Goal: Complete application form

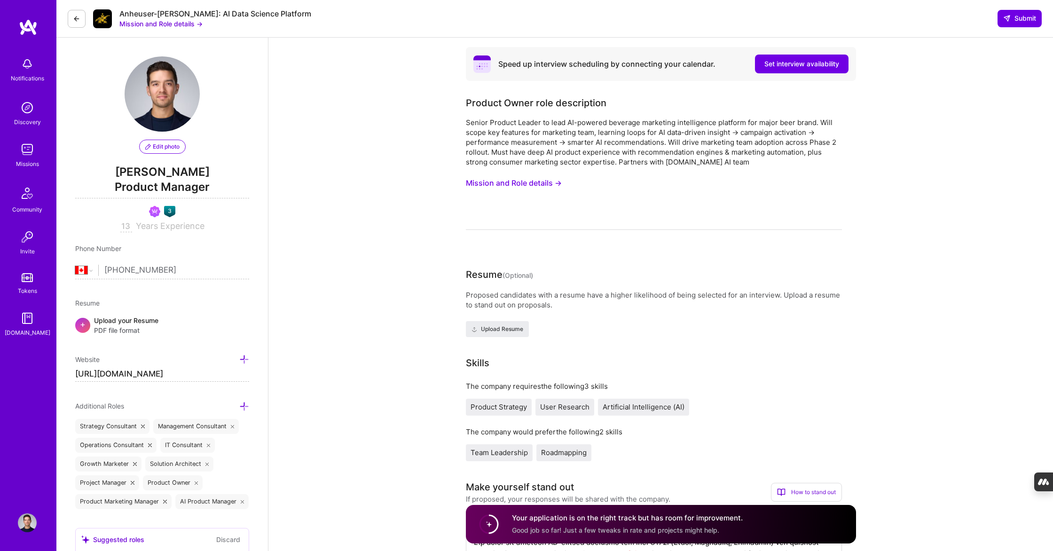
select select "CA"
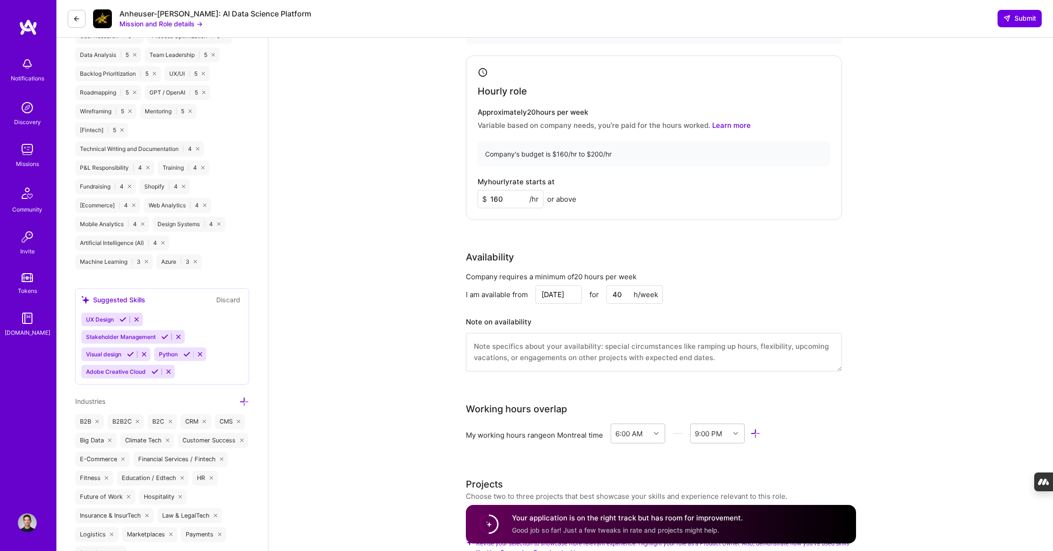
click at [83, 22] on button at bounding box center [77, 19] width 18 height 18
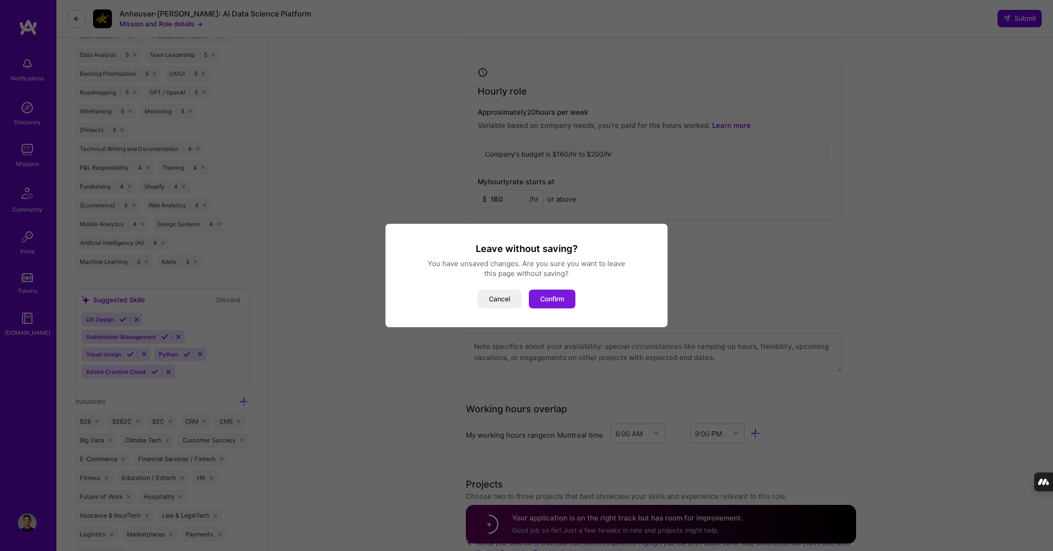
click at [551, 302] on button "Confirm" at bounding box center [552, 299] width 47 height 19
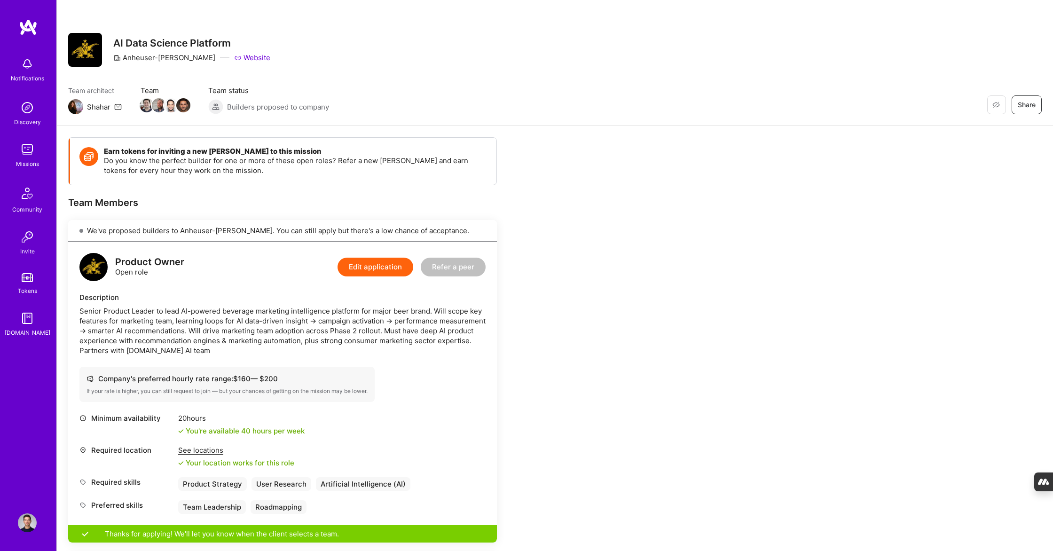
click at [26, 151] on img at bounding box center [27, 149] width 19 height 19
